Goal: Find specific page/section: Find specific page/section

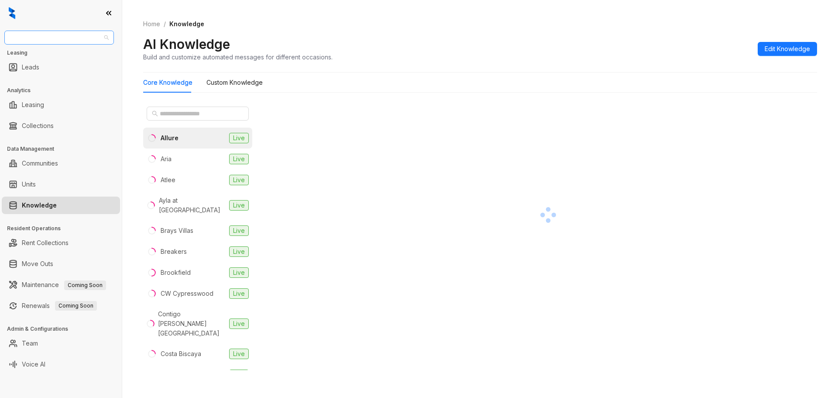
click at [65, 36] on span "United Apartment Group" at bounding box center [59, 37] width 99 height 13
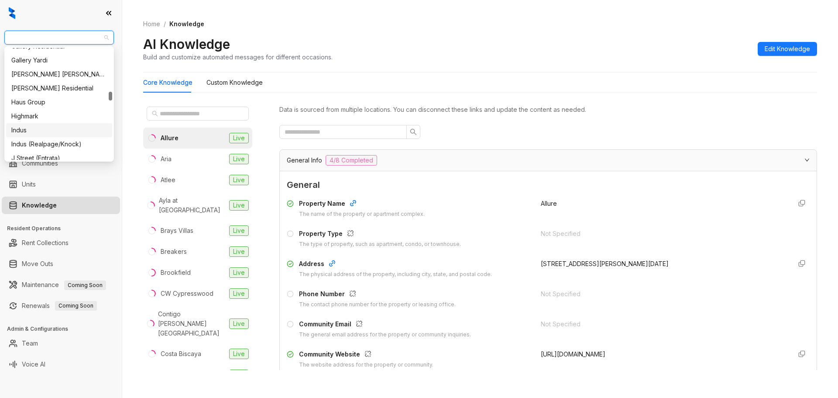
scroll to position [698, 0]
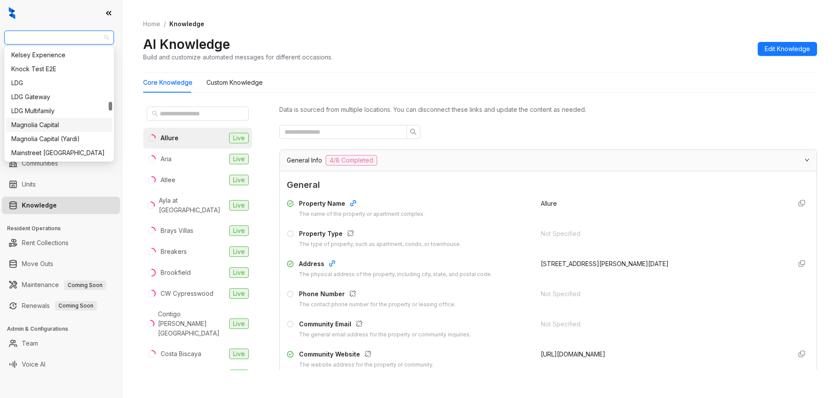
click at [75, 128] on div "Magnolia Capital" at bounding box center [59, 125] width 96 height 10
